Goal: Task Accomplishment & Management: Manage account settings

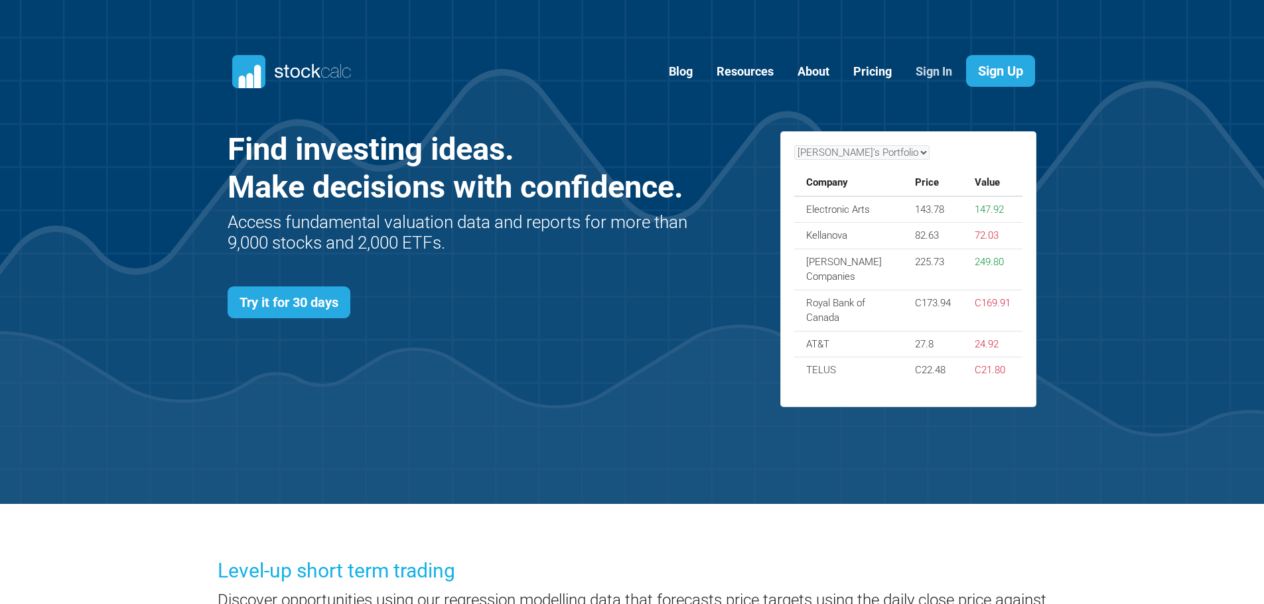
scroll to position [577, 849]
click at [928, 70] on link "Sign In" at bounding box center [934, 72] width 56 height 33
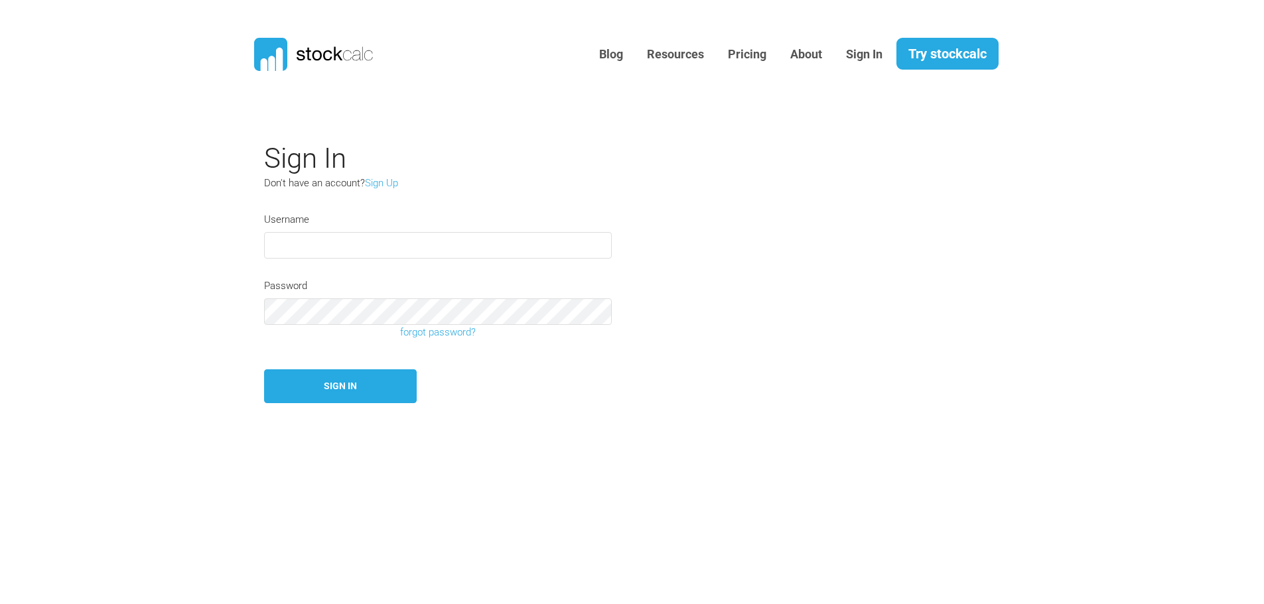
click at [445, 244] on input "text" at bounding box center [438, 245] width 348 height 27
click at [516, 217] on div "Username" at bounding box center [438, 235] width 368 height 46
click at [317, 247] on input "text" at bounding box center [438, 245] width 348 height 27
type input "camelotta1"
click at [332, 387] on button "Sign In" at bounding box center [340, 387] width 153 height 34
